Goal: Go to known website: Access a specific website the user already knows

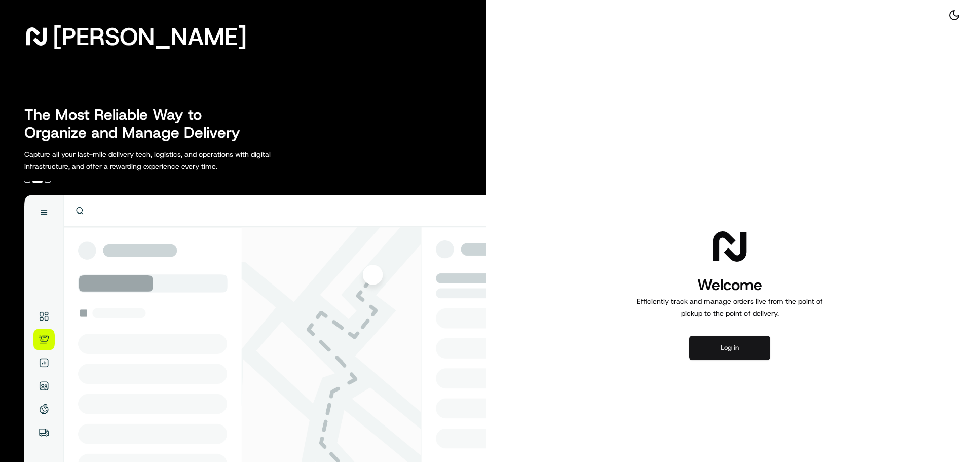
click at [716, 344] on button "Log in" at bounding box center [729, 348] width 81 height 24
